Goal: Task Accomplishment & Management: Manage account settings

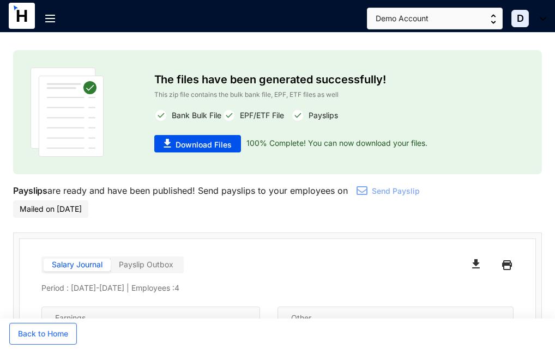
click at [48, 25] on div at bounding box center [54, 22] width 19 height 43
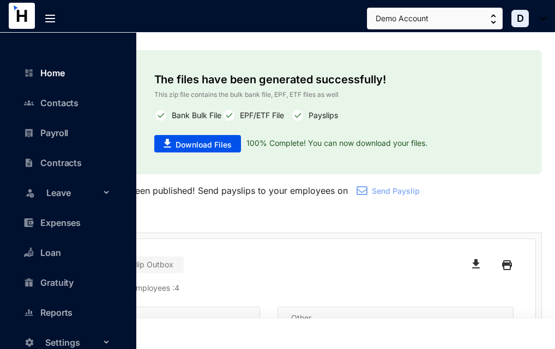
click at [58, 74] on link "Home" at bounding box center [46, 73] width 35 height 11
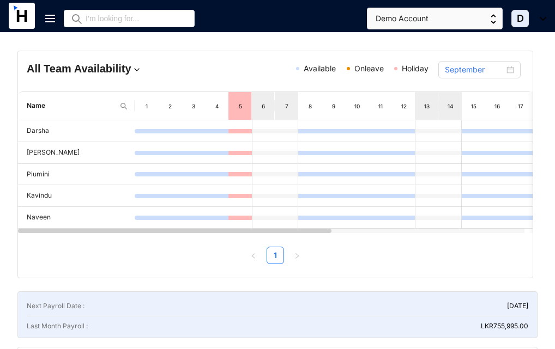
click at [51, 21] on img at bounding box center [50, 19] width 10 height 8
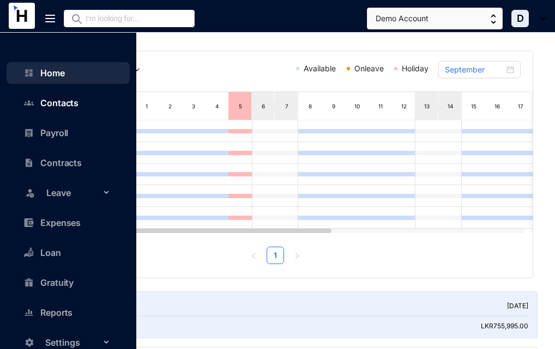
click at [59, 100] on link "Contacts" at bounding box center [53, 103] width 49 height 11
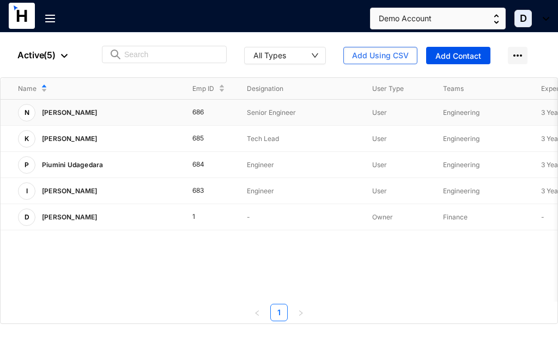
click at [65, 115] on p "[PERSON_NAME]" at bounding box center [68, 112] width 66 height 17
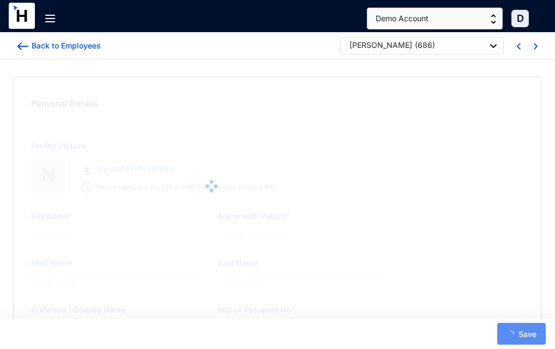
type input "[PERSON_NAME]"
type input "Naveen"
type input "[PERSON_NAME]"
type input "Naveen"
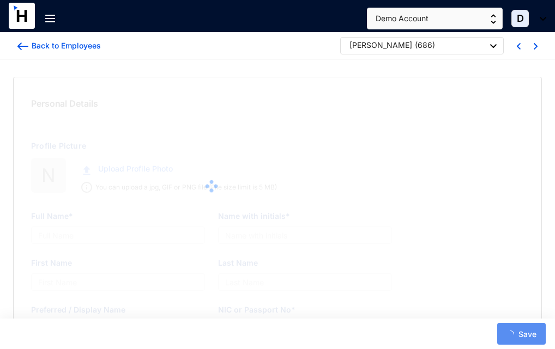
type input "962440016V"
type input "7214526770"
type input "[STREET_ADDRESS][PERSON_NAME]"
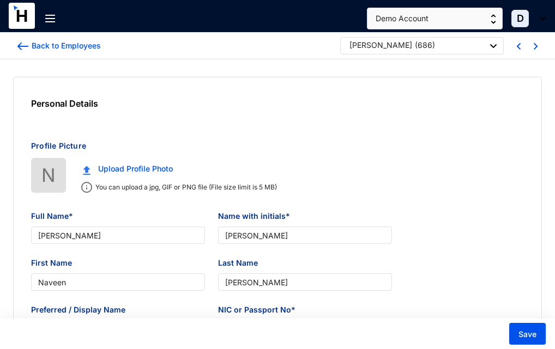
type input "[DATE]"
click at [14, 49] on div "Back to Employees [PERSON_NAME] ( 686 )" at bounding box center [277, 46] width 555 height 27
click at [19, 45] on img at bounding box center [22, 46] width 11 height 8
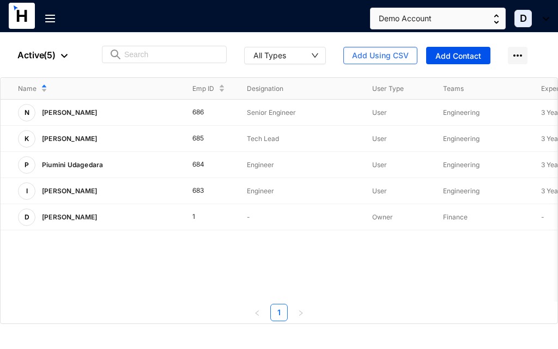
click at [53, 21] on img at bounding box center [50, 19] width 10 height 8
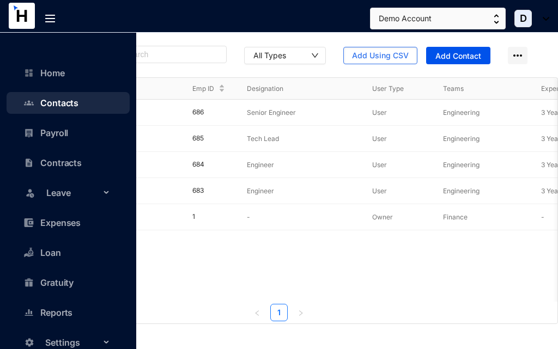
click at [73, 198] on span "Leave" at bounding box center [78, 193] width 65 height 22
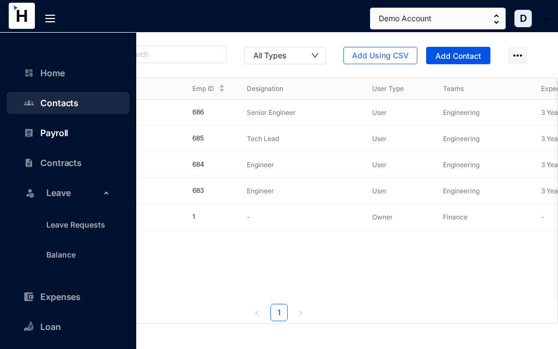
click at [67, 130] on link "Payroll" at bounding box center [48, 132] width 39 height 11
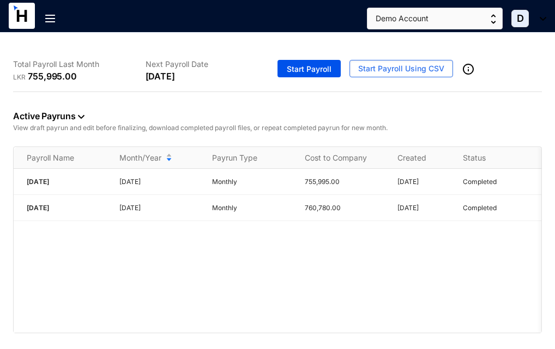
click at [50, 21] on img at bounding box center [50, 19] width 10 height 8
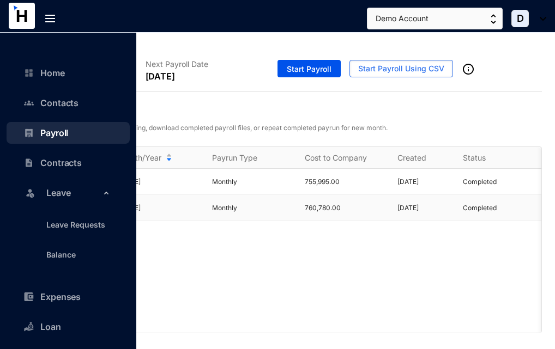
click at [328, 191] on td "755,995.00" at bounding box center [337, 182] width 93 height 26
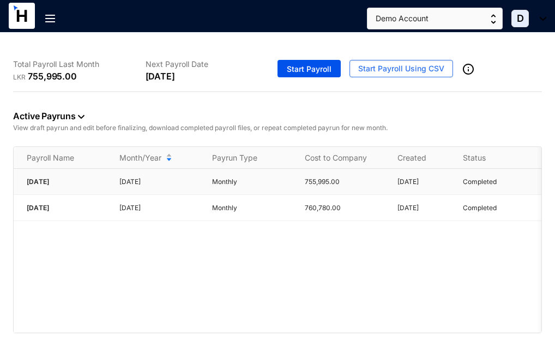
click at [293, 180] on td "755,995.00" at bounding box center [337, 182] width 93 height 26
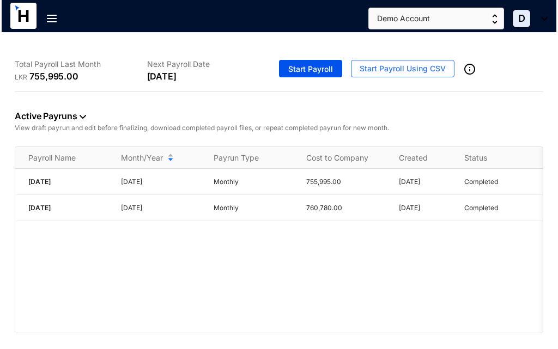
scroll to position [0, 64]
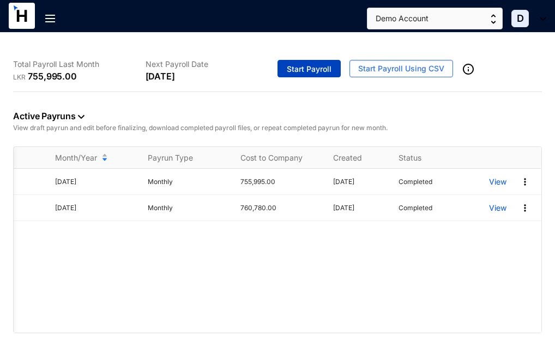
click at [331, 64] on span "Start Payroll" at bounding box center [309, 69] width 45 height 11
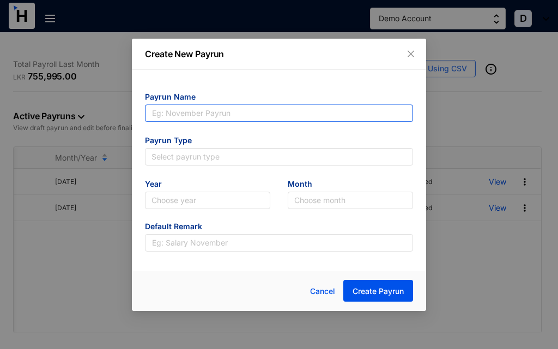
click at [198, 112] on input "text" at bounding box center [279, 113] width 268 height 17
type input "[DATE]"
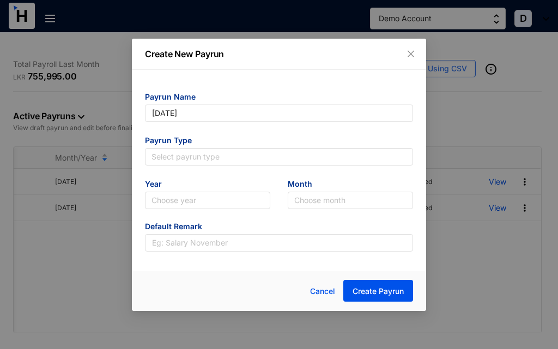
type input "[DATE]"
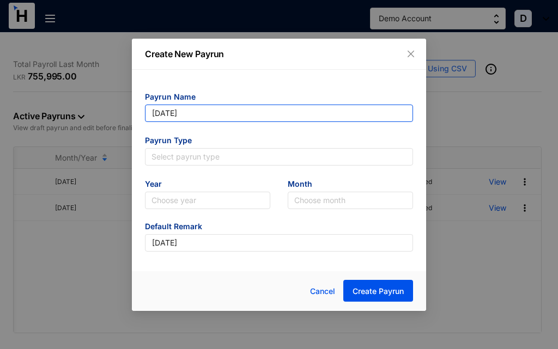
drag, startPoint x: 216, startPoint y: 113, endPoint x: 128, endPoint y: 107, distance: 87.9
click at [128, 107] on div "Create New Payrun Payrun Name [DATE] Payrun Type Select payrun type Year Choose…" at bounding box center [279, 174] width 558 height 349
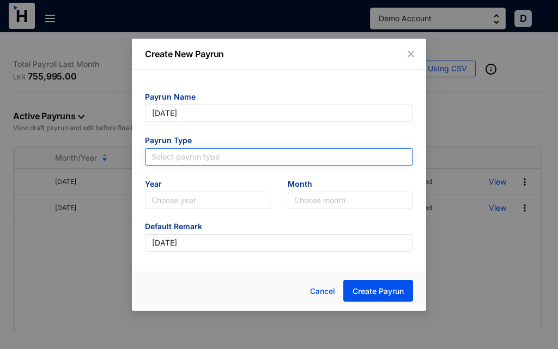
click at [192, 158] on input "search" at bounding box center [278, 157] width 255 height 16
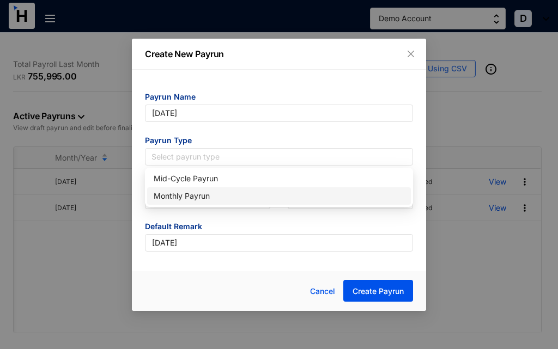
click at [197, 199] on div "Monthly Payrun" at bounding box center [279, 196] width 251 height 12
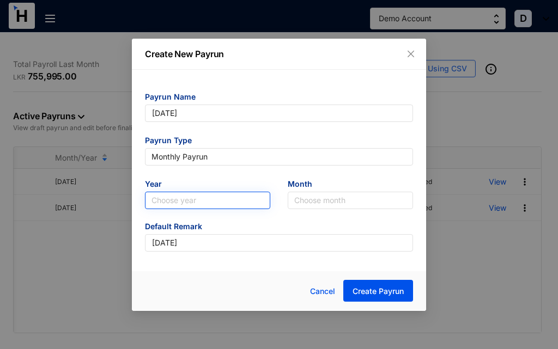
click at [244, 205] on input "search" at bounding box center [207, 200] width 112 height 16
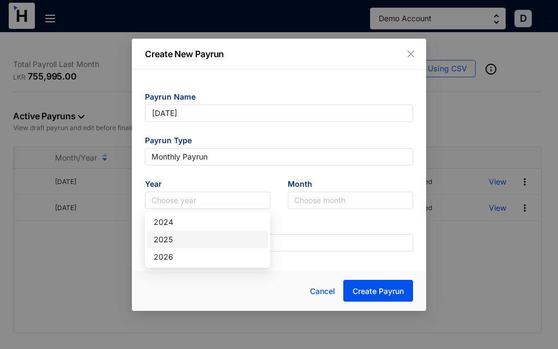
click at [198, 239] on div "2025" at bounding box center [208, 240] width 108 height 12
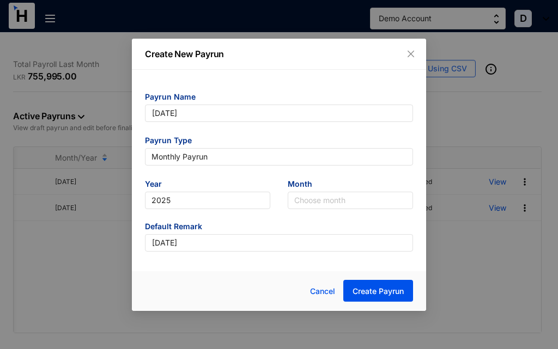
click at [324, 210] on form "Payrun Name [DATE] Payrun Type Monthly Payrun Year [DATE] 2025 Month Choose mon…" at bounding box center [279, 172] width 268 height 160
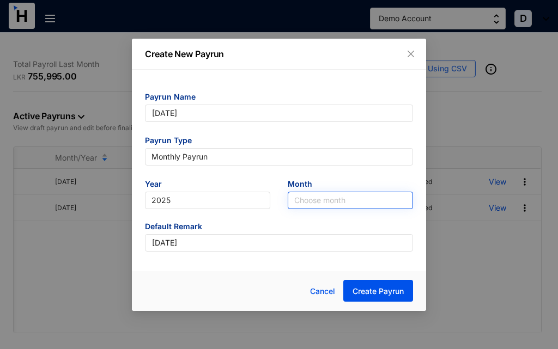
click at [325, 206] on input "search" at bounding box center [350, 200] width 112 height 16
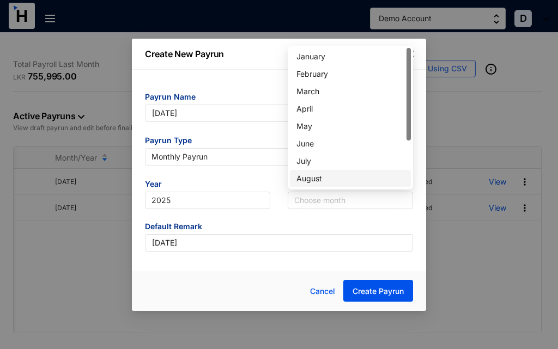
click at [325, 178] on div "August" at bounding box center [350, 179] width 108 height 12
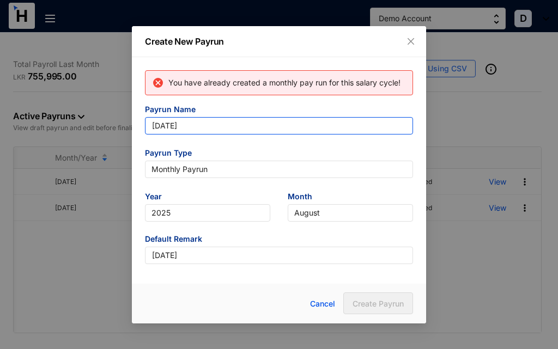
click at [209, 131] on input "[DATE]" at bounding box center [279, 125] width 268 height 17
drag, startPoint x: 209, startPoint y: 131, endPoint x: 145, endPoint y: 131, distance: 64.3
click at [145, 131] on input "[DATE]" at bounding box center [279, 125] width 268 height 17
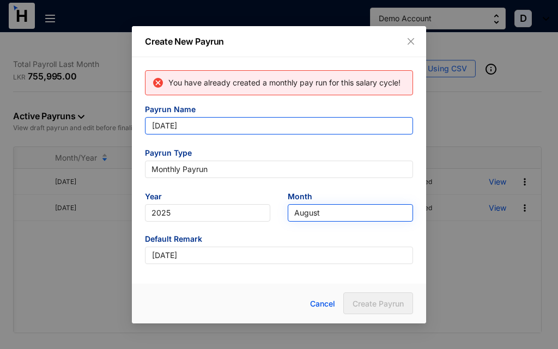
click at [343, 217] on span "August" at bounding box center [350, 213] width 112 height 16
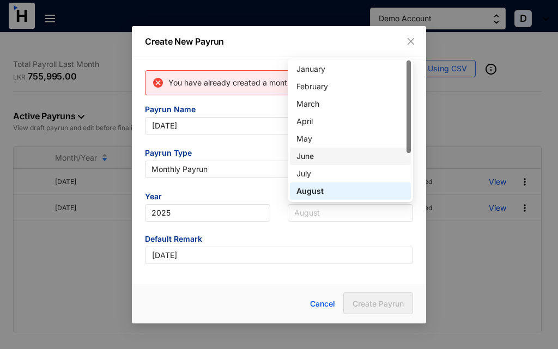
scroll to position [54, 0]
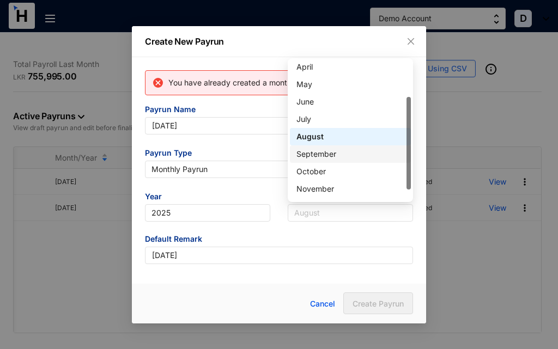
click at [341, 154] on div "September" at bounding box center [350, 154] width 108 height 12
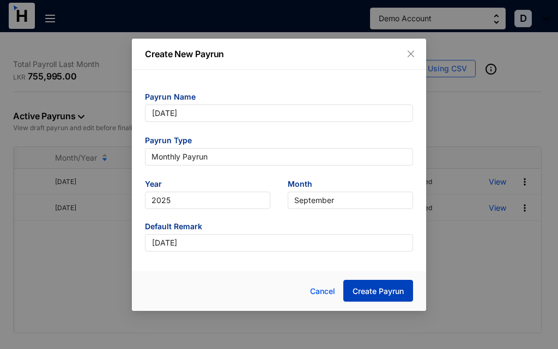
click at [374, 291] on span "Create Payrun" at bounding box center [377, 291] width 51 height 11
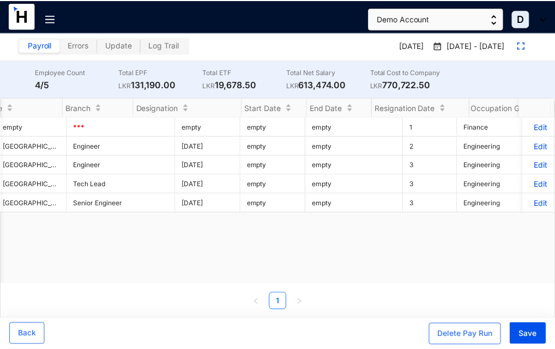
scroll to position [0, 2954]
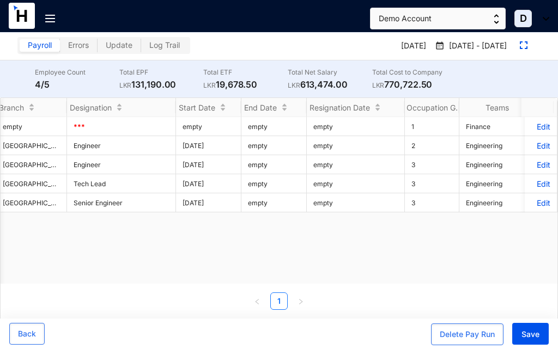
click at [533, 145] on p "Edit" at bounding box center [540, 145] width 19 height 9
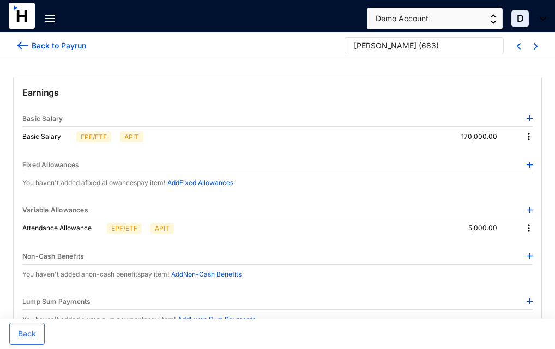
click at [530, 138] on img at bounding box center [528, 136] width 11 height 11
click at [533, 148] on li "Edit" at bounding box center [538, 155] width 27 height 17
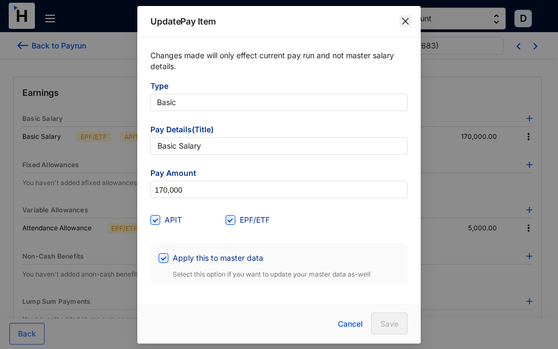
click at [407, 26] on button "Close" at bounding box center [405, 21] width 12 height 12
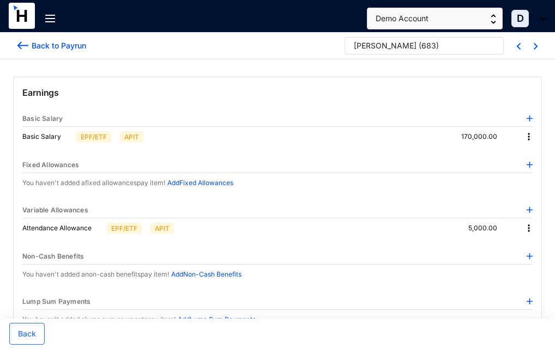
click at [20, 42] on div at bounding box center [27, 23] width 37 height 41
click at [21, 44] on img at bounding box center [22, 45] width 11 height 11
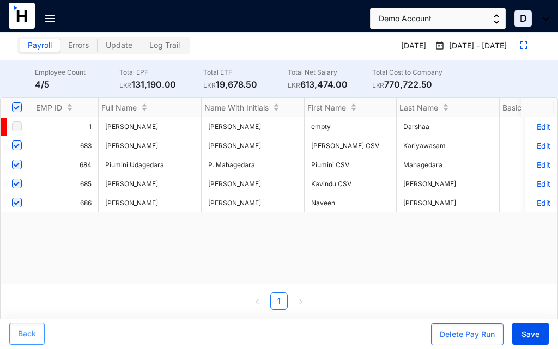
click at [26, 335] on span "Back" at bounding box center [27, 334] width 18 height 11
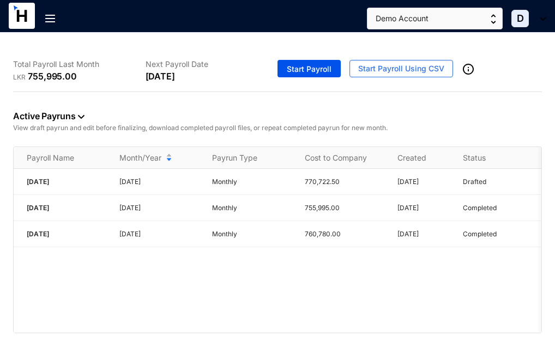
click at [524, 21] on span "D" at bounding box center [519, 18] width 17 height 17
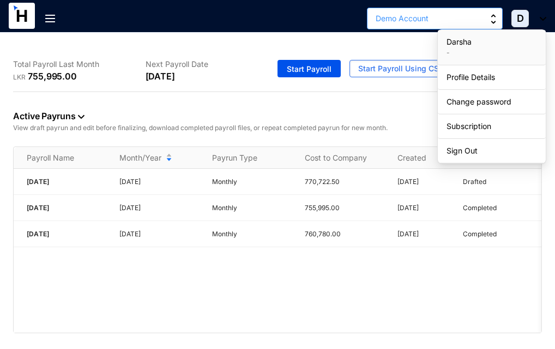
click at [485, 25] on button "Demo Account" at bounding box center [435, 19] width 136 height 22
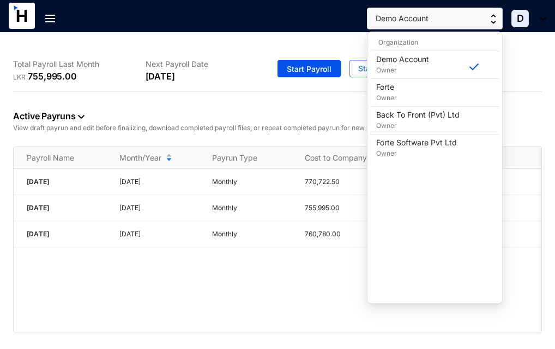
click at [297, 47] on div "Total Payroll Last Month LKR 755,995.00 Next Payroll Date [DATE] Start Payroll …" at bounding box center [277, 192] width 555 height 318
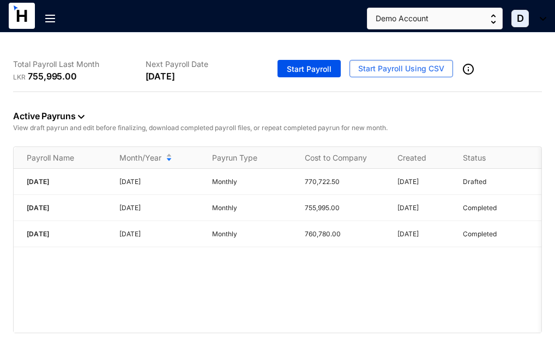
click at [522, 29] on div "Demo Account D" at bounding box center [456, 19] width 179 height 22
click at [522, 26] on span "D" at bounding box center [519, 18] width 17 height 17
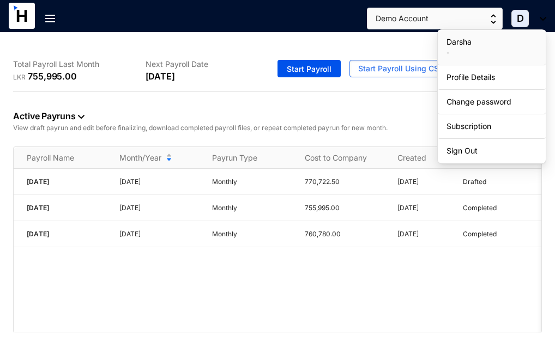
click at [51, 22] on img at bounding box center [50, 19] width 10 height 8
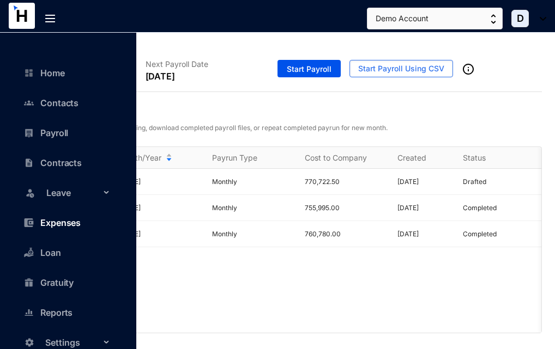
scroll to position [2, 0]
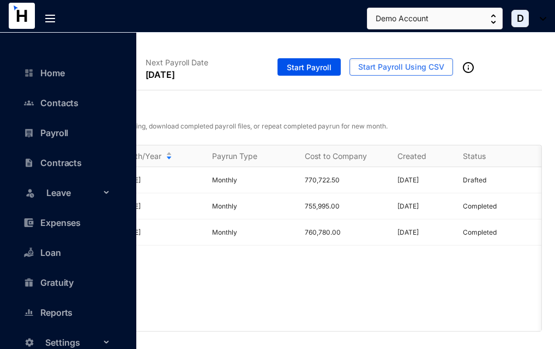
click at [61, 341] on span "Settings" at bounding box center [78, 343] width 66 height 22
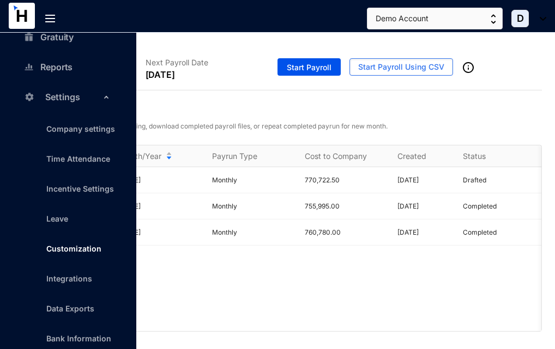
scroll to position [272, 0]
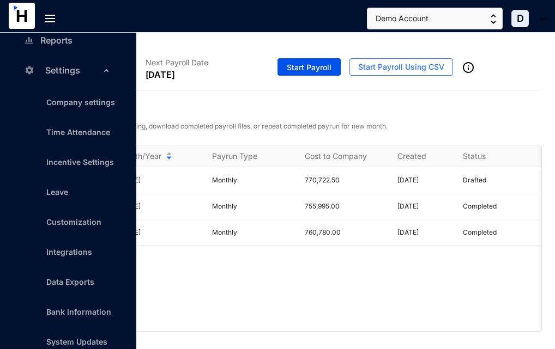
click at [71, 255] on link "Integrations" at bounding box center [69, 251] width 46 height 9
